Goal: Task Accomplishment & Management: Use online tool/utility

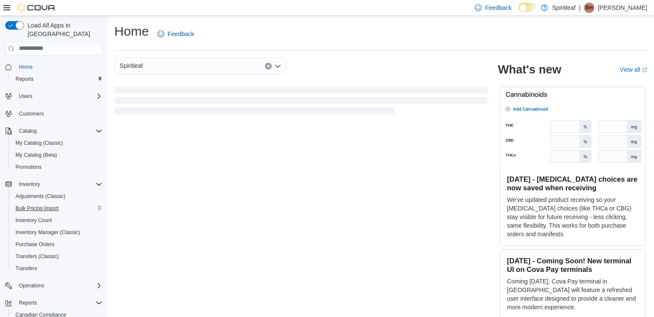
scroll to position [58, 0]
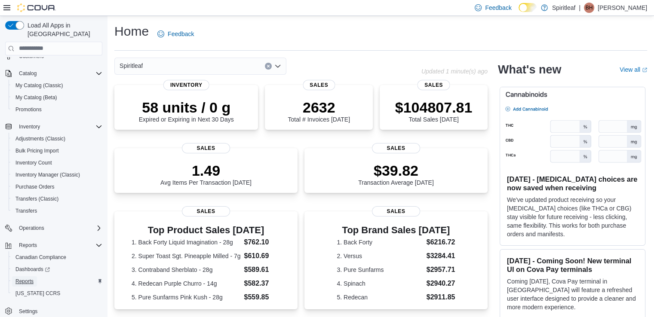
click at [28, 278] on span "Reports" at bounding box center [24, 281] width 18 height 7
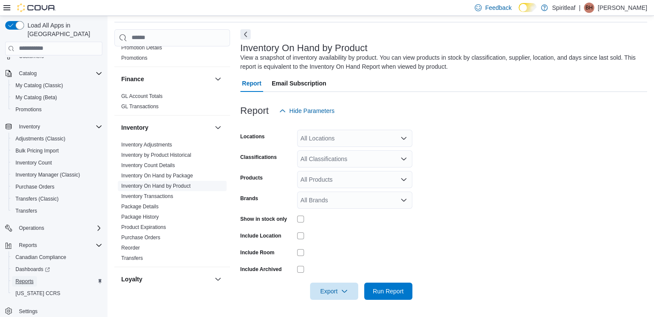
scroll to position [189, 0]
click at [320, 142] on div "All Locations" at bounding box center [354, 138] width 115 height 17
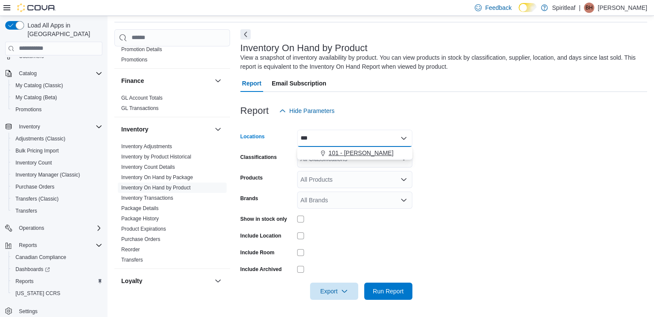
type input "***"
click at [350, 153] on span "101 - Vernon" at bounding box center [361, 153] width 65 height 9
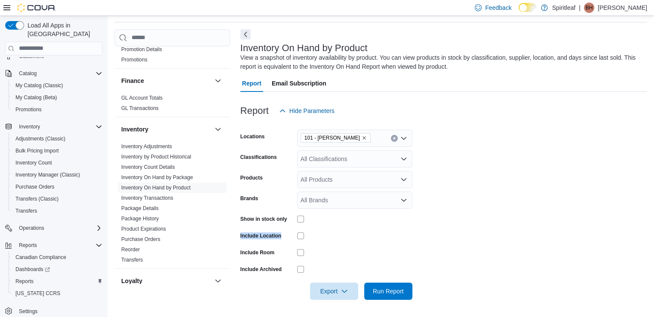
click at [300, 217] on form "Locations 101 - Vernon Classifications All Classifications Products All Product…" at bounding box center [443, 210] width 407 height 181
click at [375, 287] on span "Run Report" at bounding box center [389, 291] width 38 height 17
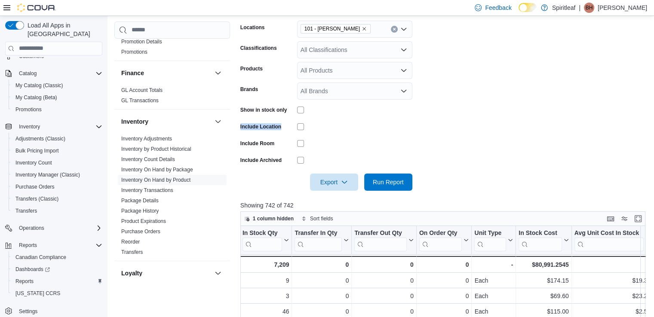
scroll to position [23, 0]
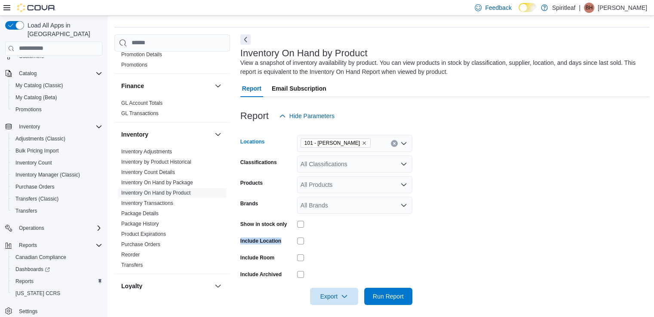
click at [362, 143] on icon "Remove 101 - Vernon from selection in this group" at bounding box center [364, 143] width 5 height 5
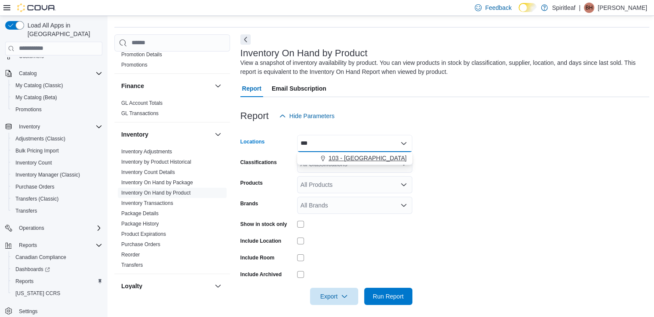
type input "***"
click at [348, 155] on span "103 - Maple Ridge" at bounding box center [368, 158] width 78 height 9
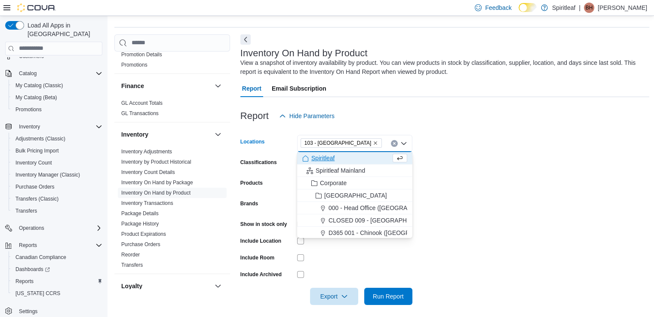
click at [466, 172] on form "Locations 103 - Maple Ridge Combo box. Selected. 103 - Maple Ridge. Press Backs…" at bounding box center [445, 215] width 410 height 181
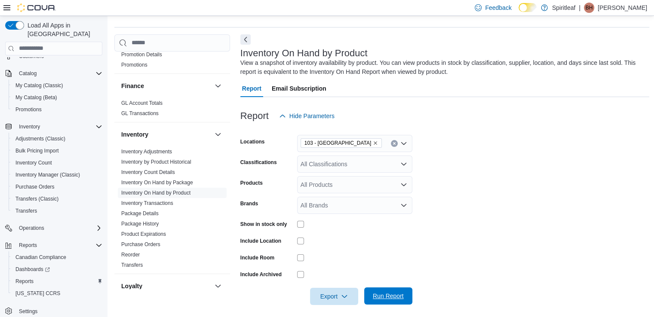
click at [389, 295] on span "Run Report" at bounding box center [388, 296] width 31 height 9
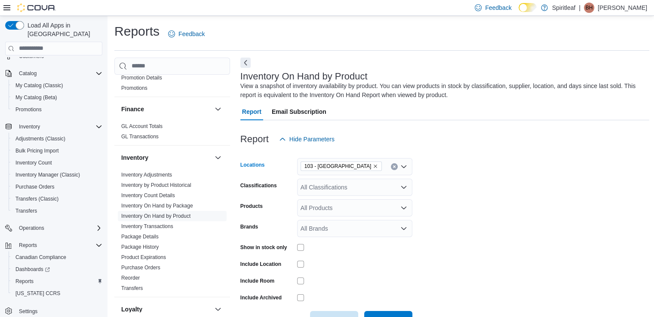
click at [373, 167] on icon "Remove 103 - Maple Ridge from selection in this group" at bounding box center [375, 166] width 5 height 5
type input "***"
click at [347, 180] on span "104 - Kelowna" at bounding box center [348, 181] width 39 height 9
click at [468, 183] on form "Locations 104 - Kelowna Classifications All Classifications Products All Produc…" at bounding box center [445, 238] width 410 height 181
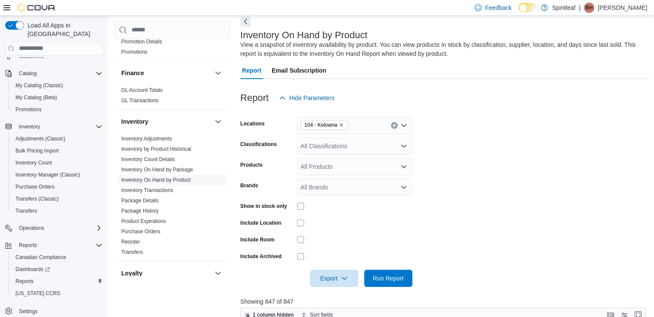
scroll to position [42, 0]
click at [389, 275] on span "Run Report" at bounding box center [388, 277] width 31 height 9
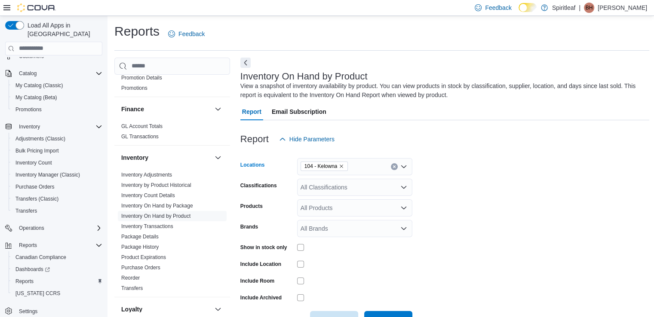
click at [342, 168] on icon "Remove 104 - Kelowna from selection in this group" at bounding box center [341, 166] width 5 height 5
type input "***"
click at [345, 180] on span "105 - West Kelowna" at bounding box center [368, 181] width 78 height 9
click at [477, 170] on form "Locations 105 - West Kelowna Classifications All Classifications Products All P…" at bounding box center [445, 238] width 410 height 181
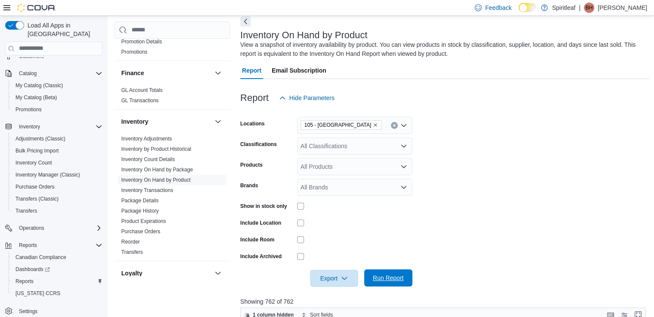
click at [392, 274] on span "Run Report" at bounding box center [388, 278] width 31 height 9
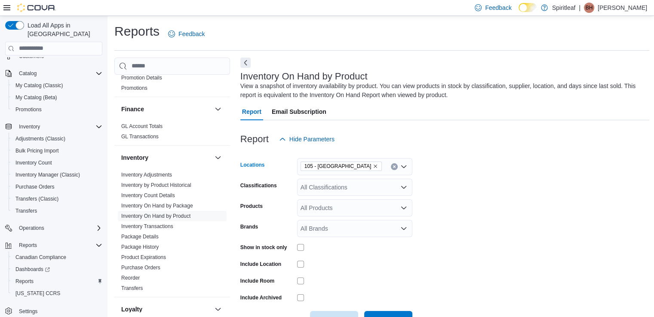
click at [374, 166] on icon "Remove 105 - West Kelowna from selection in this group" at bounding box center [375, 166] width 3 height 3
type input "***"
click at [351, 177] on span "106 - Whistler" at bounding box center [347, 181] width 37 height 9
click at [467, 166] on form "Locations 106 - Whistler Classifications All Classifications Products All Produ…" at bounding box center [445, 238] width 410 height 181
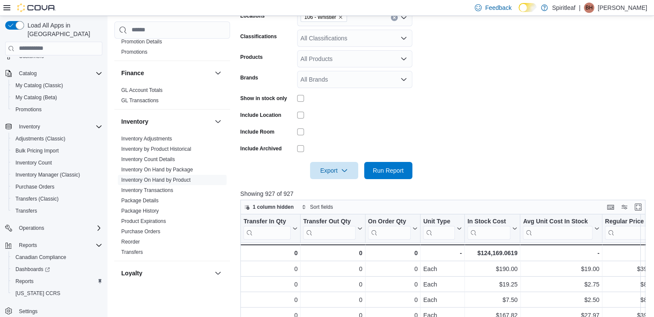
scroll to position [150, 0]
click at [384, 172] on span "Run Report" at bounding box center [388, 170] width 31 height 9
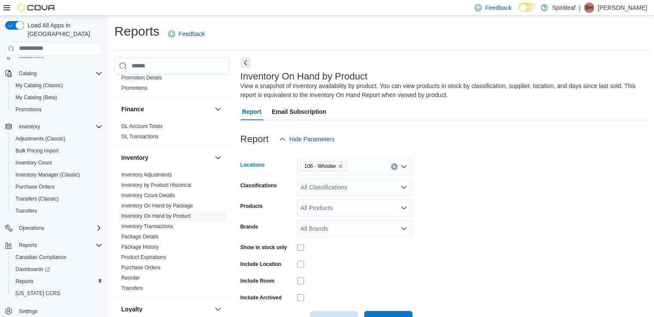
click at [340, 168] on icon "Remove 106 - Whistler from selection in this group" at bounding box center [340, 166] width 5 height 5
click at [478, 179] on form "Locations All Locations Classifications All Classifications Products All Produc…" at bounding box center [445, 238] width 410 height 181
